Goal: Navigation & Orientation: Find specific page/section

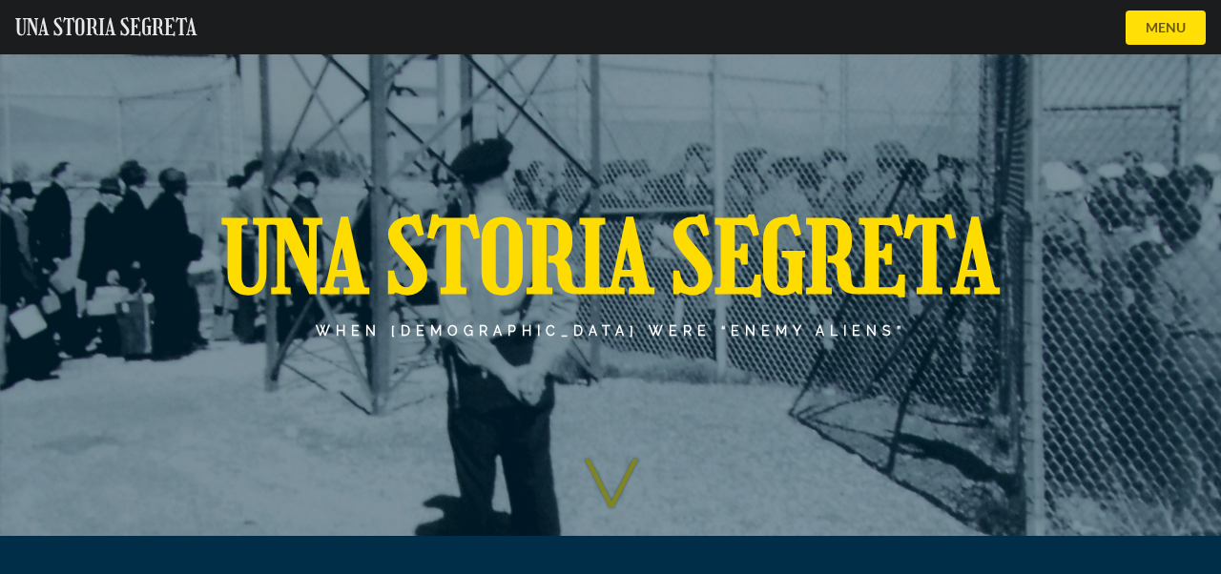
click at [1175, 24] on button "MENU" at bounding box center [1166, 27] width 80 height 34
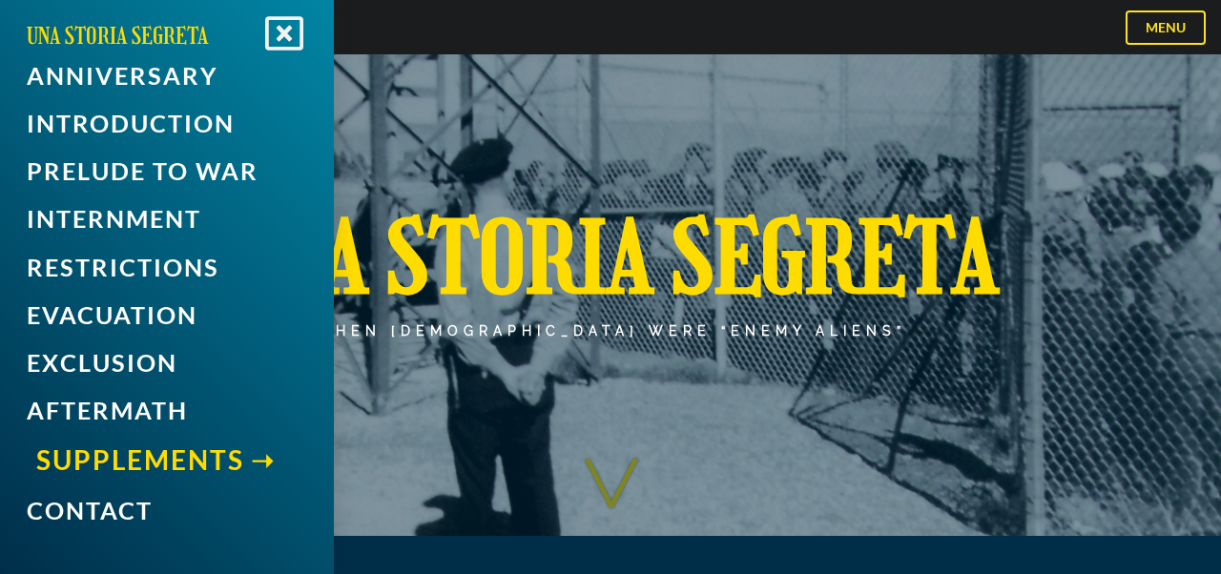
click at [147, 446] on link "Supplements" at bounding box center [171, 460] width 271 height 46
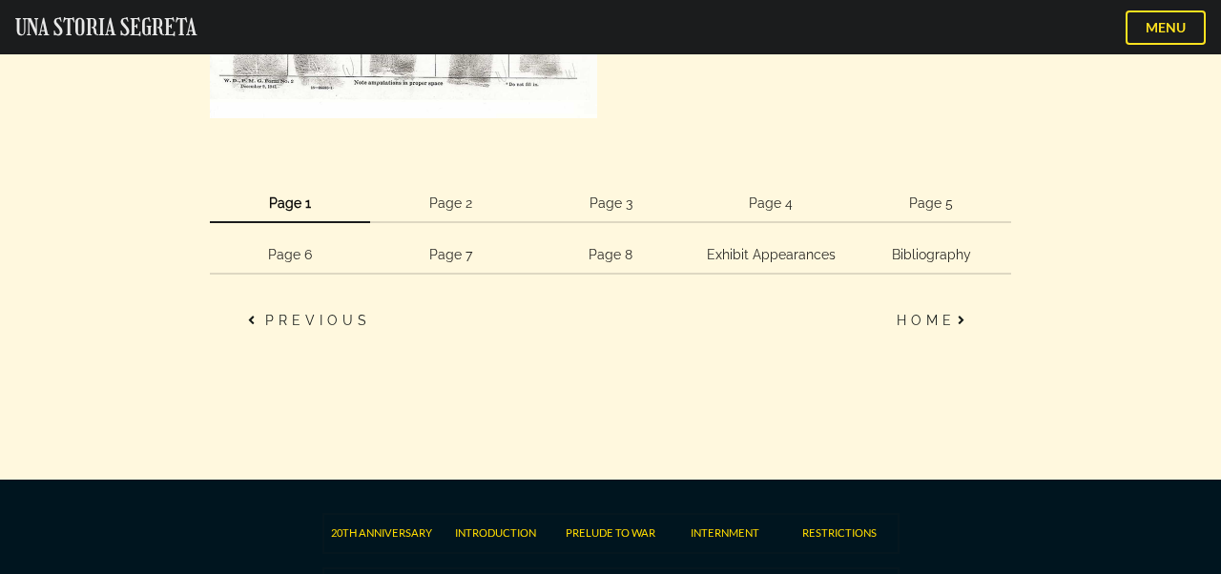
scroll to position [4535, 0]
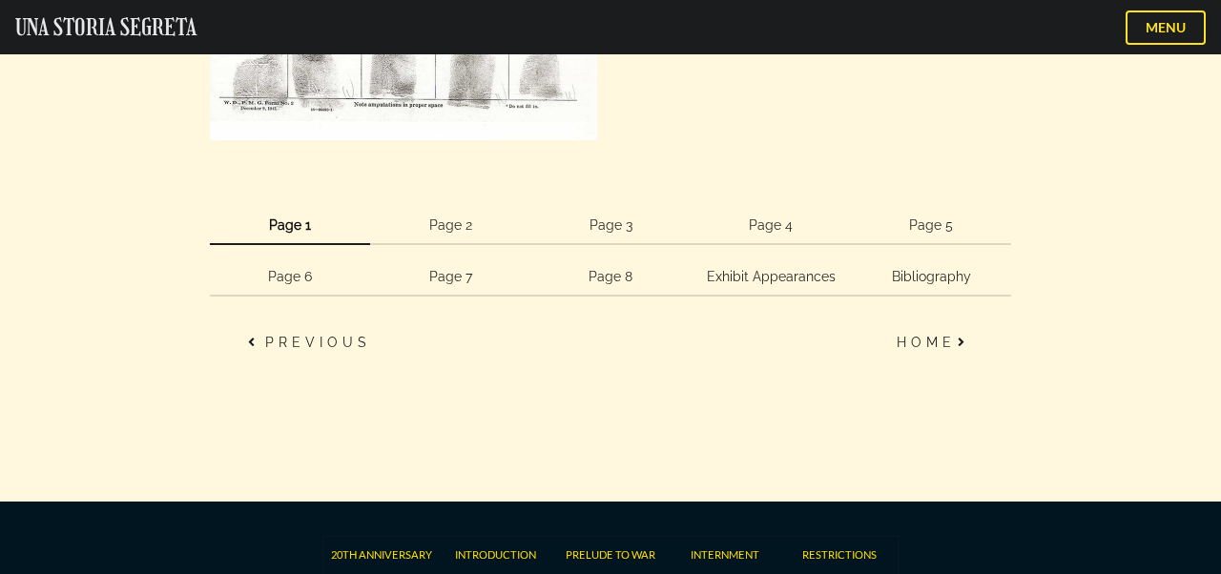
click at [446, 217] on link "Page 2" at bounding box center [450, 226] width 160 height 38
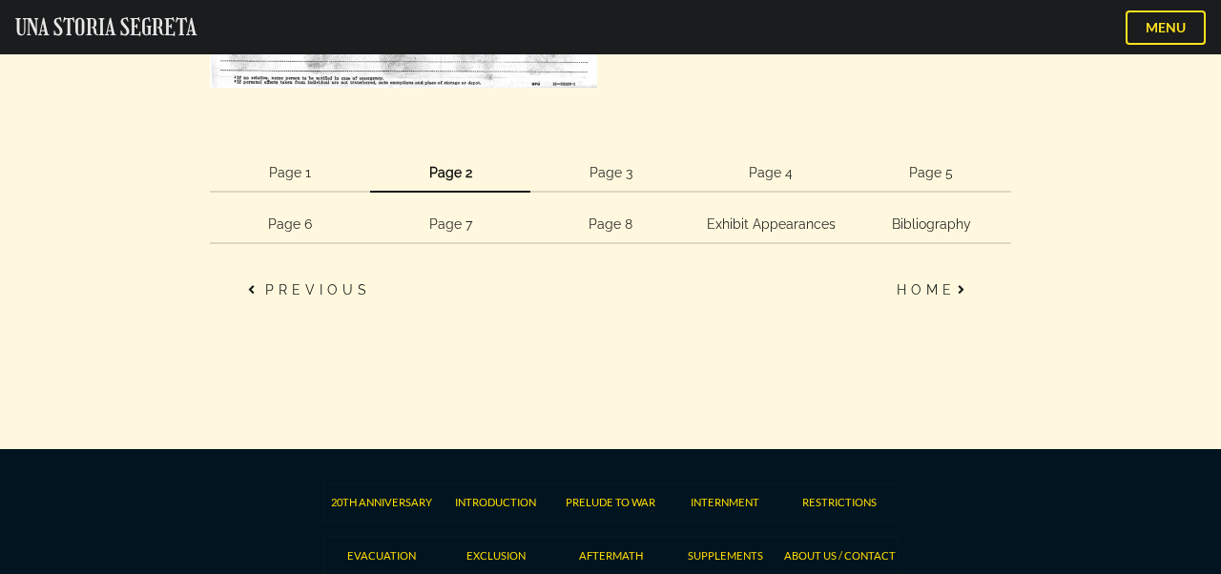
scroll to position [2855, 0]
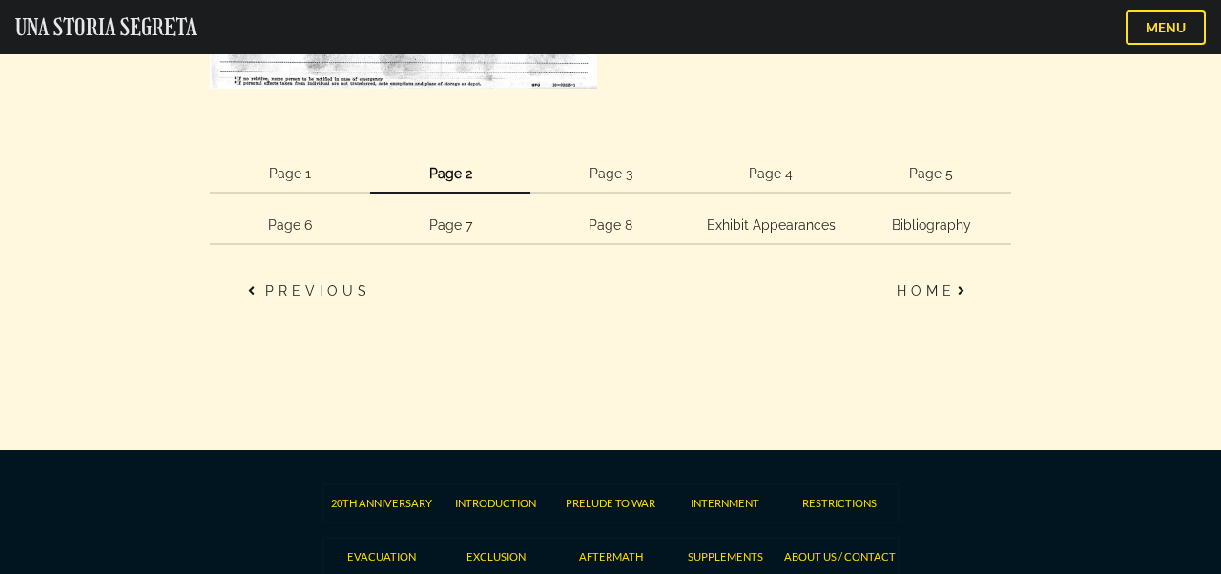
click at [618, 170] on link "Page 3" at bounding box center [610, 174] width 160 height 38
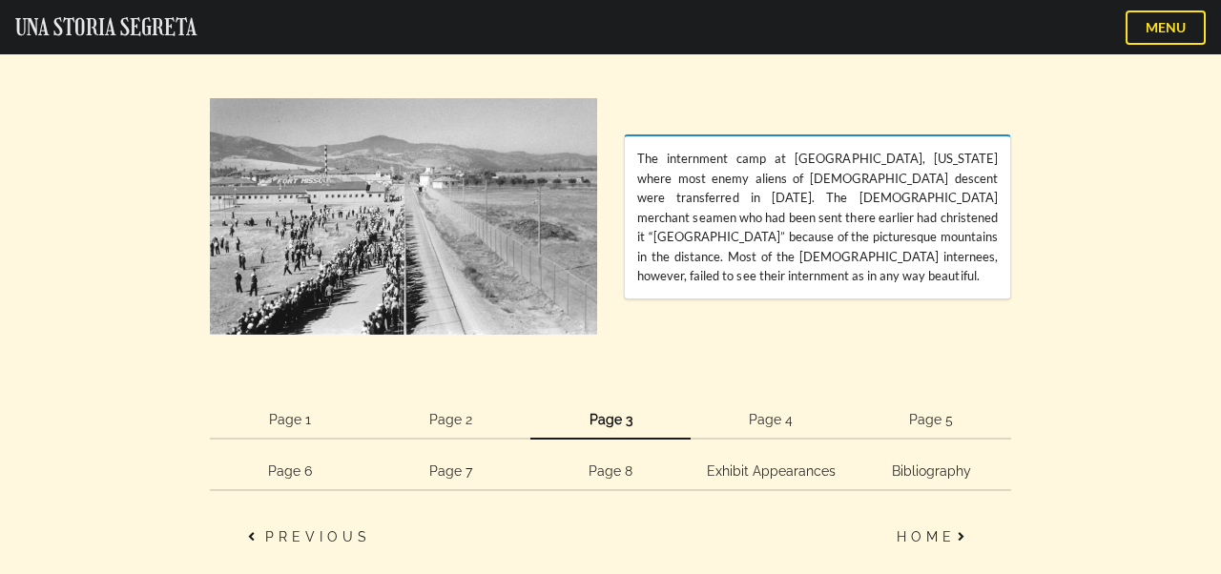
scroll to position [1986, 0]
click at [775, 419] on link "Page 4" at bounding box center [771, 421] width 160 height 38
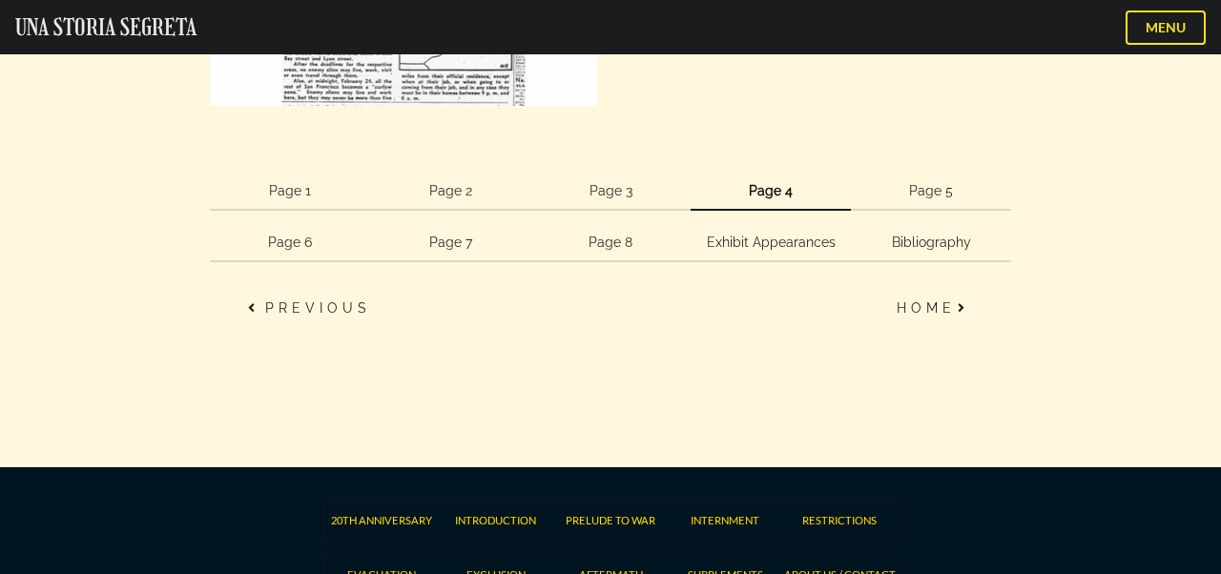
scroll to position [3794, 0]
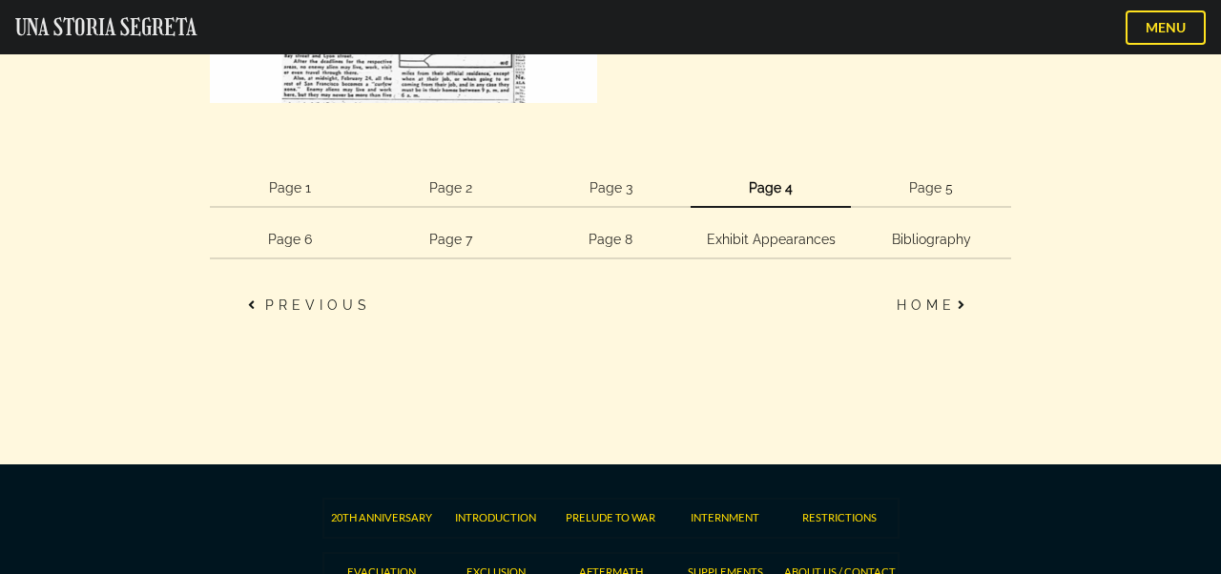
click at [935, 186] on link "Page 5" at bounding box center [931, 189] width 160 height 38
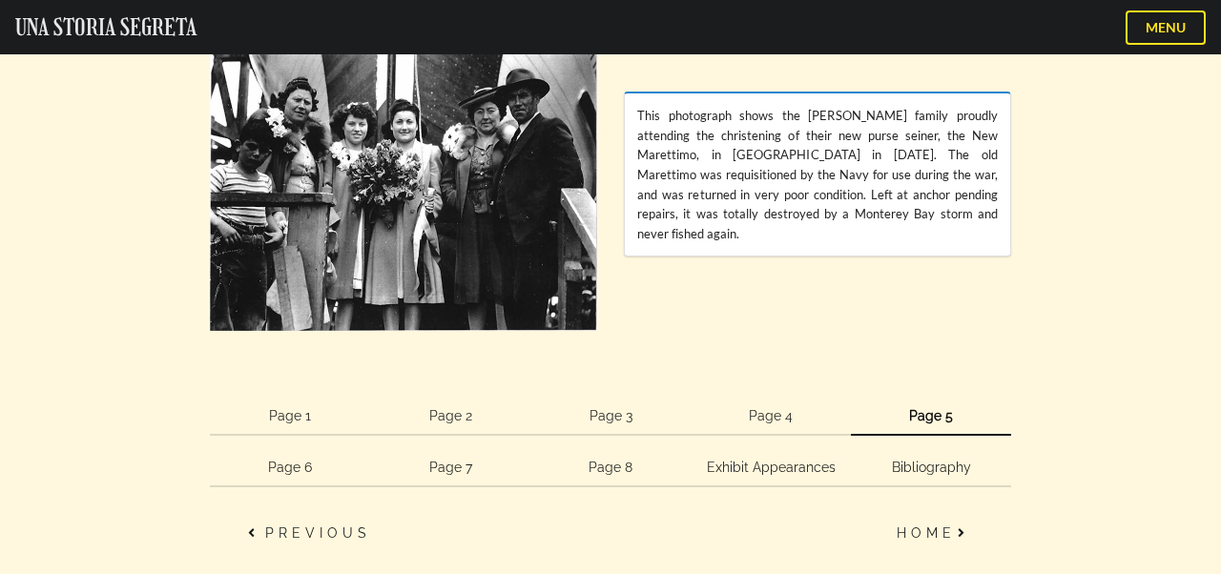
scroll to position [3642, 0]
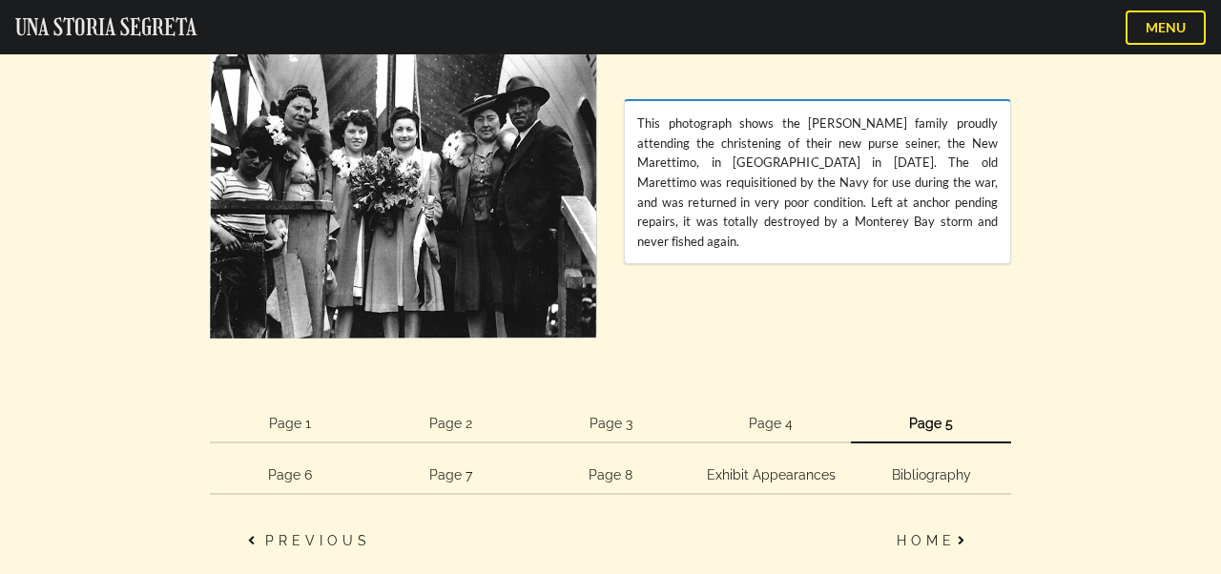
click at [282, 471] on link "Page 6" at bounding box center [290, 476] width 160 height 38
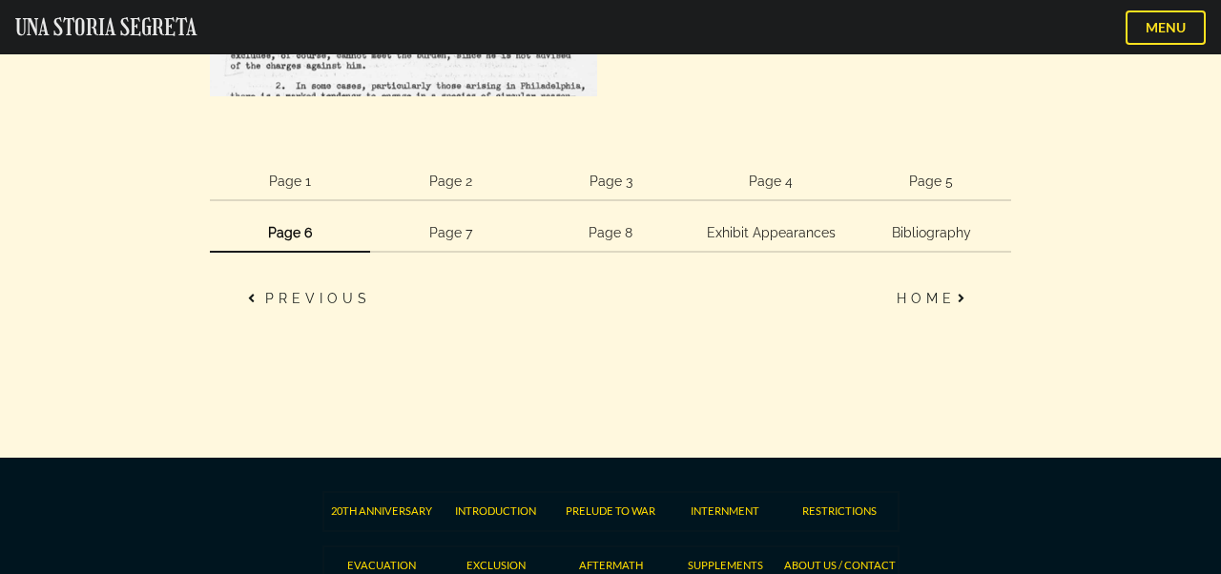
scroll to position [2497, 0]
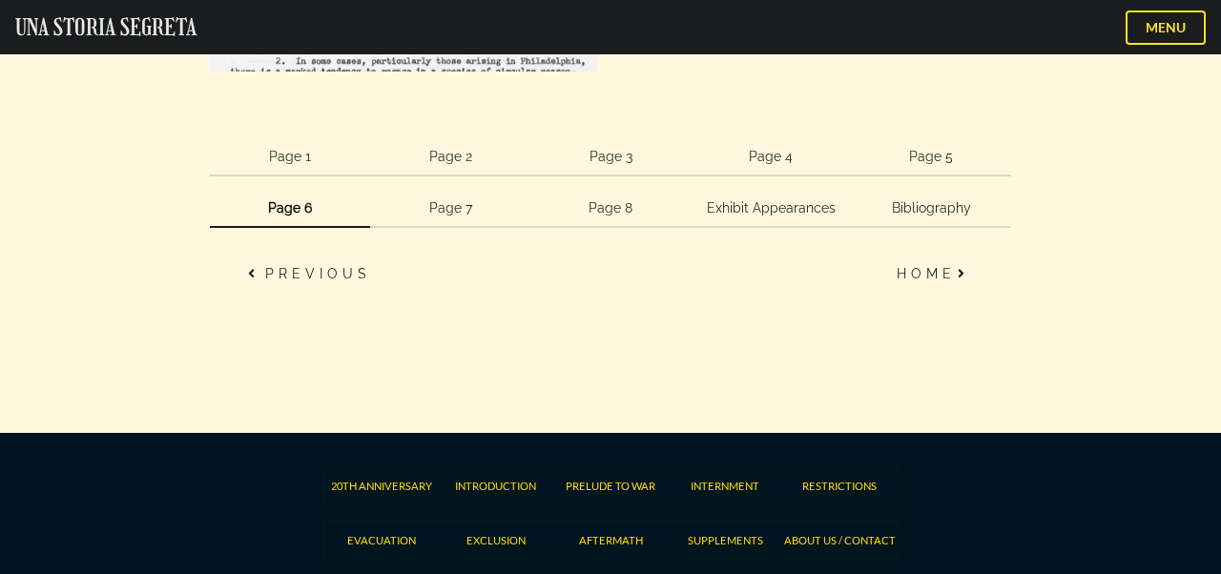
click at [456, 200] on link "Page 7" at bounding box center [450, 209] width 160 height 38
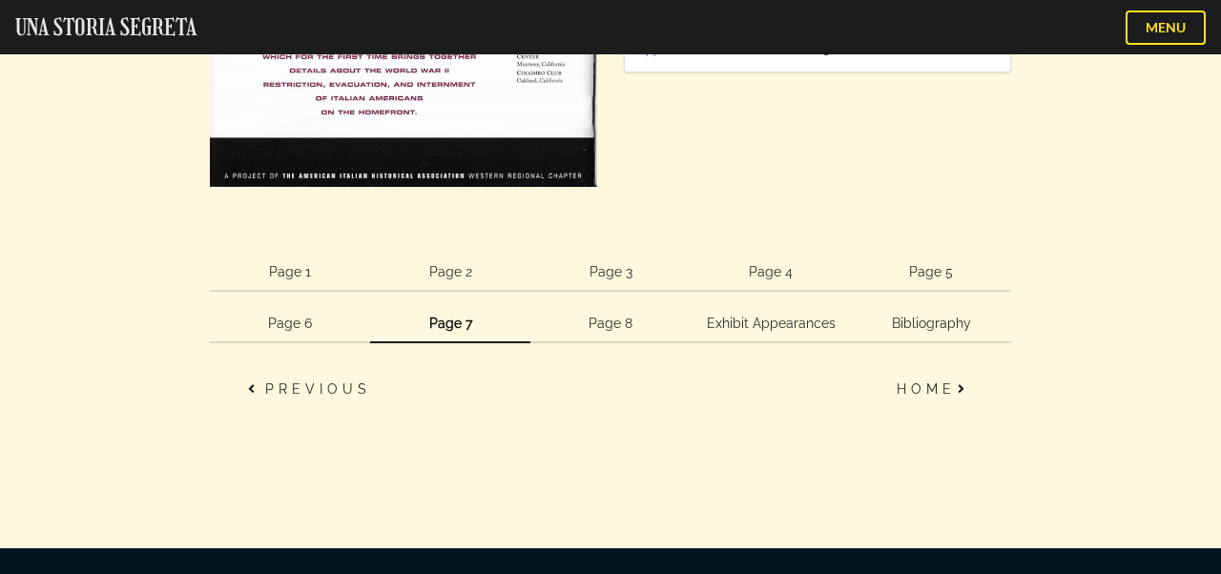
scroll to position [1823, 0]
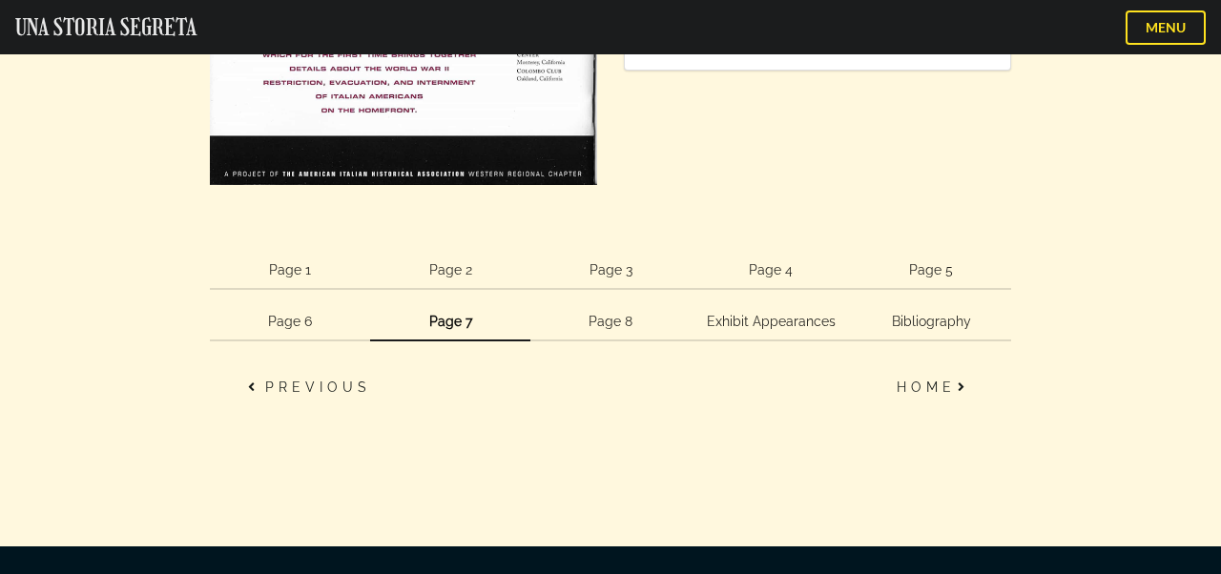
click at [611, 322] on link "Page 8" at bounding box center [610, 322] width 160 height 38
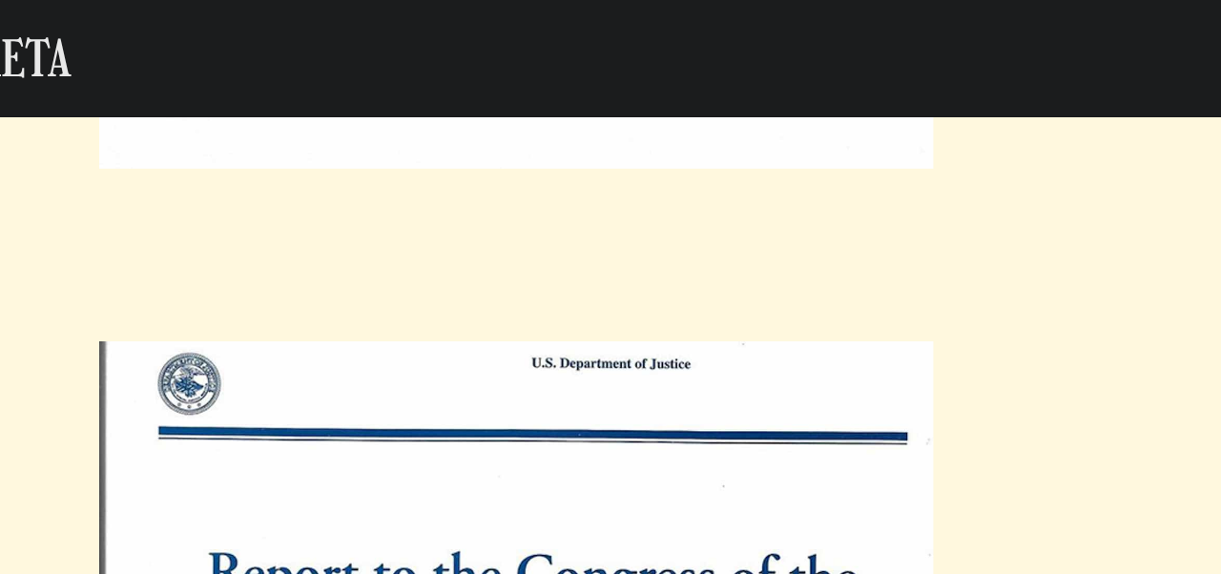
scroll to position [2490, 0]
